Goal: Information Seeking & Learning: Check status

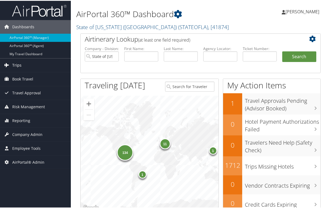
click at [13, 64] on span "Trips" at bounding box center [16, 65] width 9 height 14
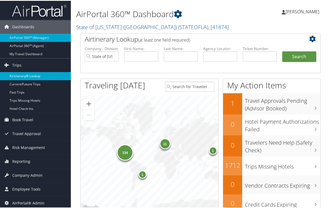
click at [20, 75] on link "Airtinerary® Lookup" at bounding box center [35, 75] width 71 height 8
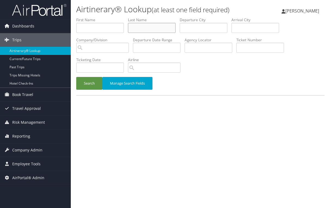
click at [141, 29] on input "text" at bounding box center [152, 28] width 48 height 10
type input "p"
type input "rachel"
click at [122, 48] on input "search" at bounding box center [102, 48] width 52 height 10
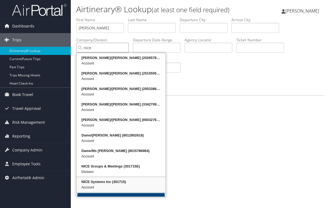
click at [108, 181] on div "NICE Systems Inc (301715)" at bounding box center [120, 181] width 87 height 5
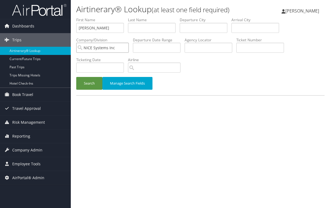
type input "NICE Systems Inc"
click at [176, 86] on div "Search Manage Search Fields" at bounding box center [200, 86] width 256 height 18
click at [89, 86] on button "Search" at bounding box center [89, 83] width 26 height 13
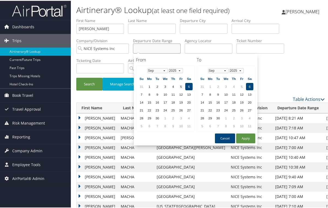
click at [155, 48] on input "text" at bounding box center [157, 48] width 48 height 10
click at [188, 86] on td "6" at bounding box center [188, 85] width 7 height 7
click at [155, 93] on td "9" at bounding box center [156, 93] width 7 height 7
click at [189, 86] on td "6" at bounding box center [188, 85] width 7 height 7
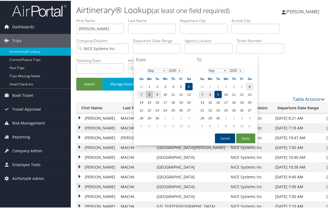
click at [152, 94] on td "8" at bounding box center [149, 93] width 7 height 7
click at [158, 95] on td "9" at bounding box center [156, 93] width 7 height 7
click at [185, 86] on td "6" at bounding box center [188, 85] width 7 height 7
click at [242, 137] on button "Apply" at bounding box center [245, 138] width 19 height 10
type input "09/06/2025 - 09/09/2025"
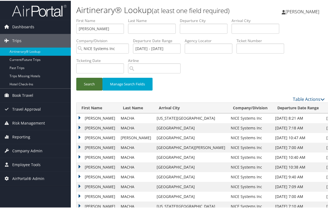
click at [94, 82] on button "Search" at bounding box center [89, 83] width 26 height 13
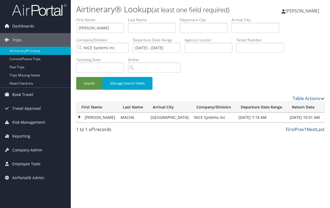
click at [80, 117] on td "RACHEL M" at bounding box center [96, 118] width 41 height 10
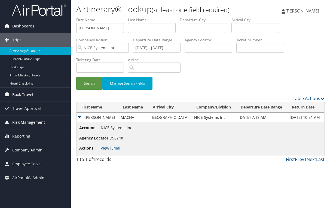
click at [131, 178] on div "Airtinerary® Lookup (at least one field required) Peggy Kane Peggy Kane My Sett…" at bounding box center [200, 104] width 259 height 208
click at [147, 50] on input "09/06/2025 - 09/09/2025" at bounding box center [157, 48] width 48 height 10
click at [199, 47] on input "text" at bounding box center [208, 48] width 48 height 10
paste input "MRKJAA"
type input "MRKJAA"
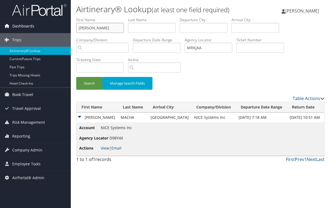
drag, startPoint x: 94, startPoint y: 26, endPoint x: 46, endPoint y: 26, distance: 47.9
click at [46, 26] on div "Dashboards AirPortal 360™ (Manager) AirPortal 360™ (Agent) My Travel Dashboard …" at bounding box center [165, 104] width 330 height 208
click at [88, 85] on button "Search" at bounding box center [89, 83] width 26 height 13
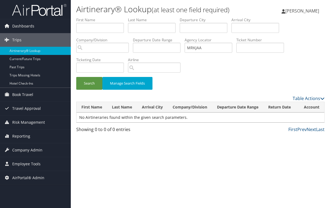
click at [185, 87] on div "Search Manage Search Fields" at bounding box center [200, 86] width 256 height 18
click at [103, 176] on div "Airtinerary® Lookup (at least one field required) Peggy Kane Peggy Kane My Sett…" at bounding box center [200, 104] width 259 height 208
click at [211, 68] on div "Search Manage Search Fields" at bounding box center [200, 56] width 256 height 78
click at [210, 49] on input "MRKJAA" at bounding box center [208, 48] width 48 height 10
click at [197, 74] on div "Search Manage Search Fields" at bounding box center [200, 56] width 256 height 78
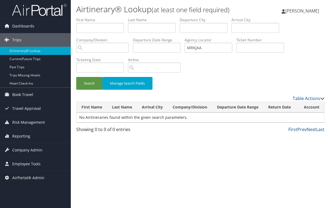
click at [126, 146] on div "Airtinerary® Lookup (at least one field required) Peggy Kane Peggy Kane My Sett…" at bounding box center [200, 104] width 259 height 208
click at [91, 170] on div "Airtinerary® Lookup (at least one field required) Peggy Kane Peggy Kane My Sett…" at bounding box center [200, 104] width 259 height 208
click at [112, 156] on div "Airtinerary® Lookup (at least one field required) Peggy Kane Peggy Kane My Sett…" at bounding box center [200, 104] width 259 height 208
click at [207, 61] on div "Search Manage Search Fields" at bounding box center [200, 56] width 256 height 78
click at [205, 60] on div "Search Manage Search Fields" at bounding box center [200, 56] width 256 height 78
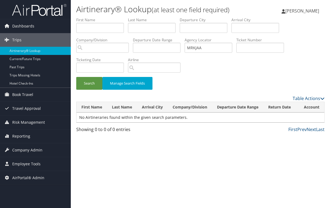
click at [86, 140] on div "Airtinerary® Lookup (at least one field required) Peggy Kane Peggy Kane My Sett…" at bounding box center [200, 104] width 259 height 208
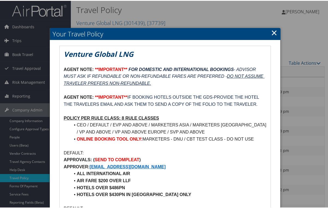
click at [68, 138] on ul "CEO / DEFAULT / EVP AND ABOVE / MARKETERS ASIA / MARKETERS [GEOGRAPHIC_DATA] / …" at bounding box center [165, 131] width 202 height 21
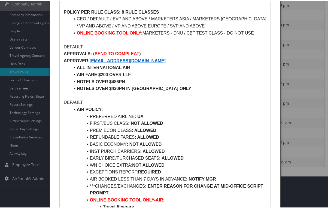
scroll to position [109, 0]
